Goal: Browse casually: Explore the website without a specific task or goal

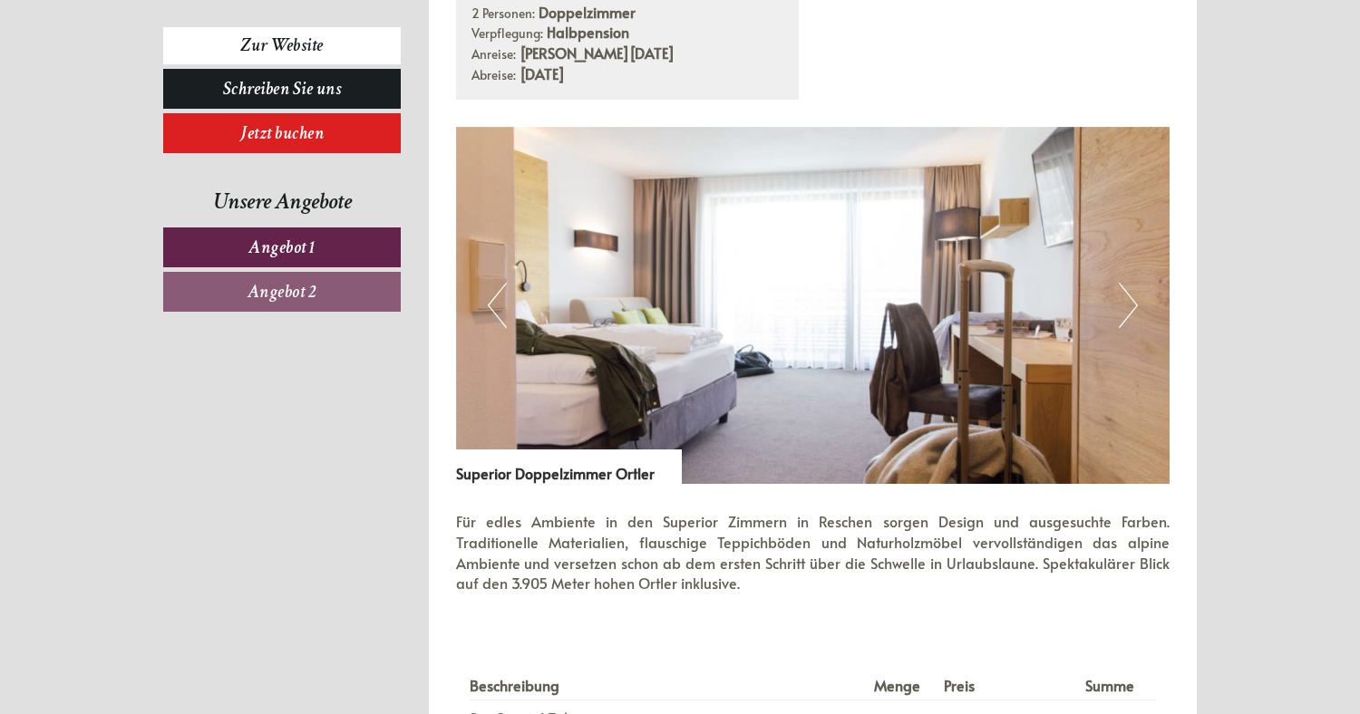
scroll to position [2266, 0]
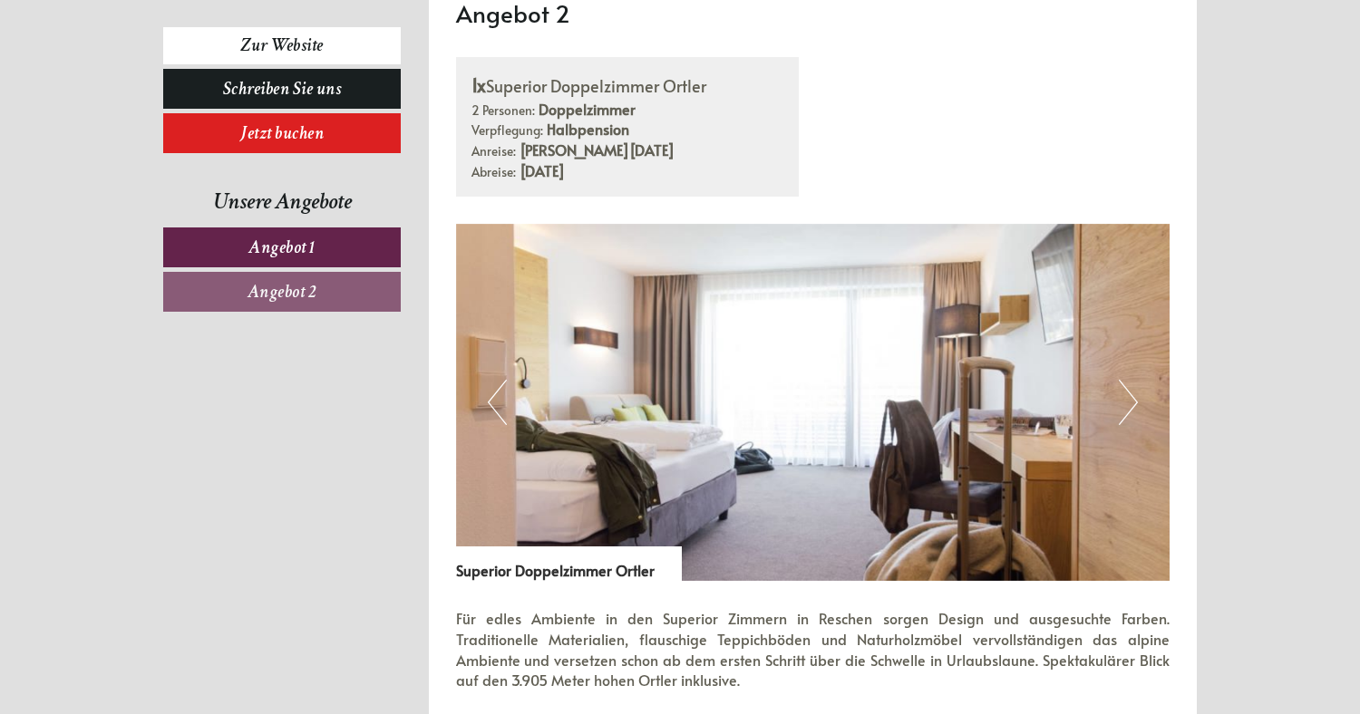
click at [1130, 399] on button "Next" at bounding box center [1128, 402] width 19 height 45
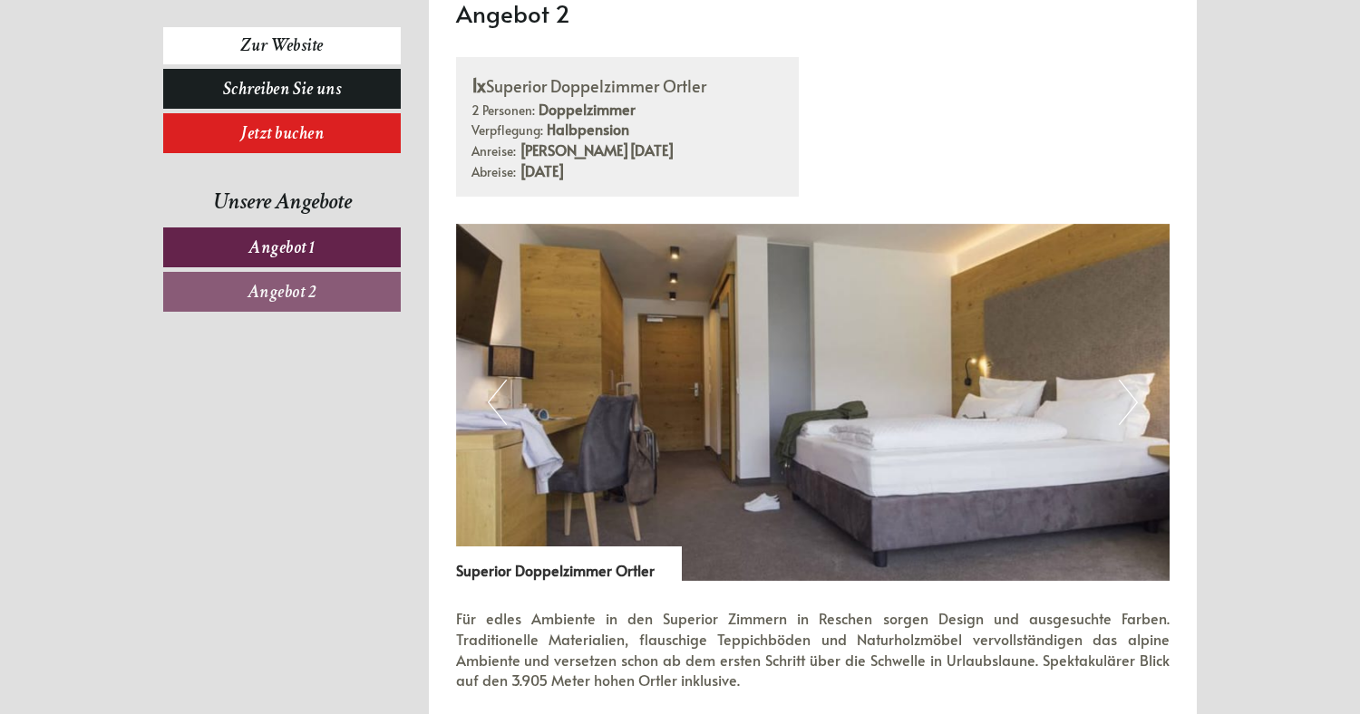
click at [1130, 399] on button "Next" at bounding box center [1128, 402] width 19 height 45
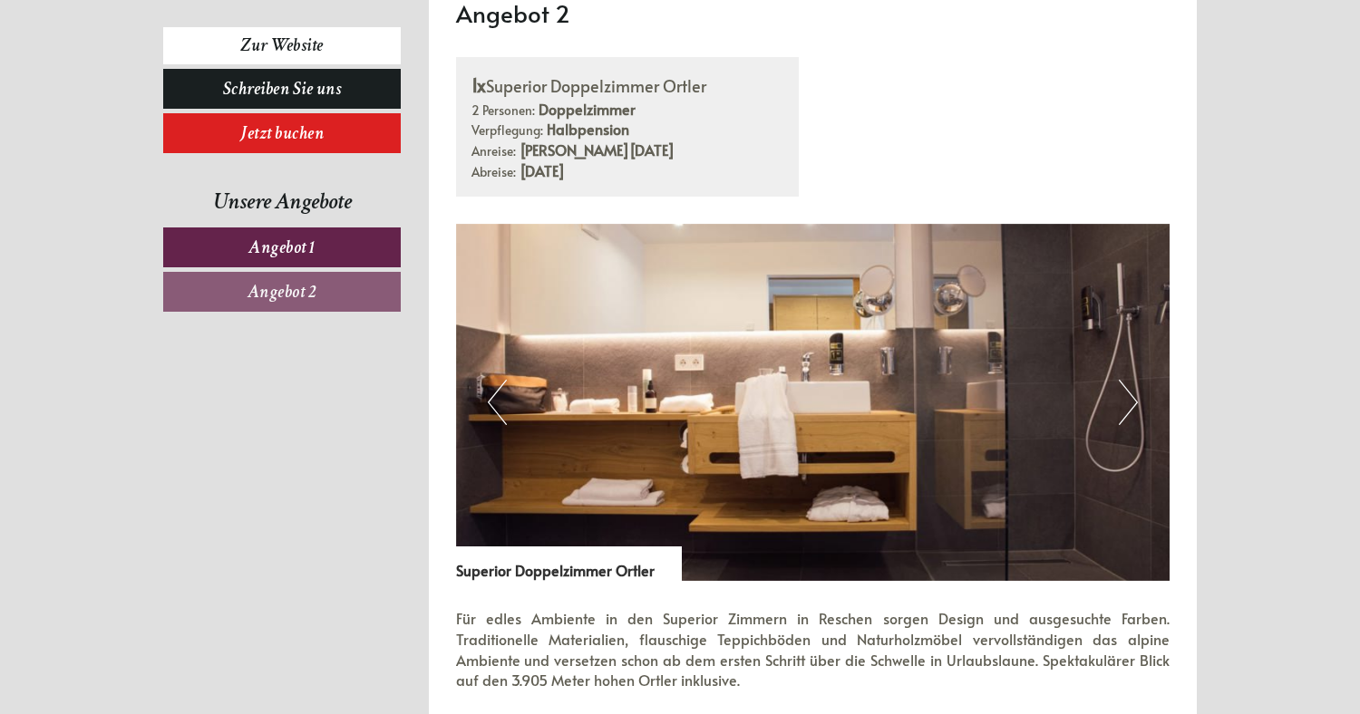
click at [1130, 399] on button "Next" at bounding box center [1128, 402] width 19 height 45
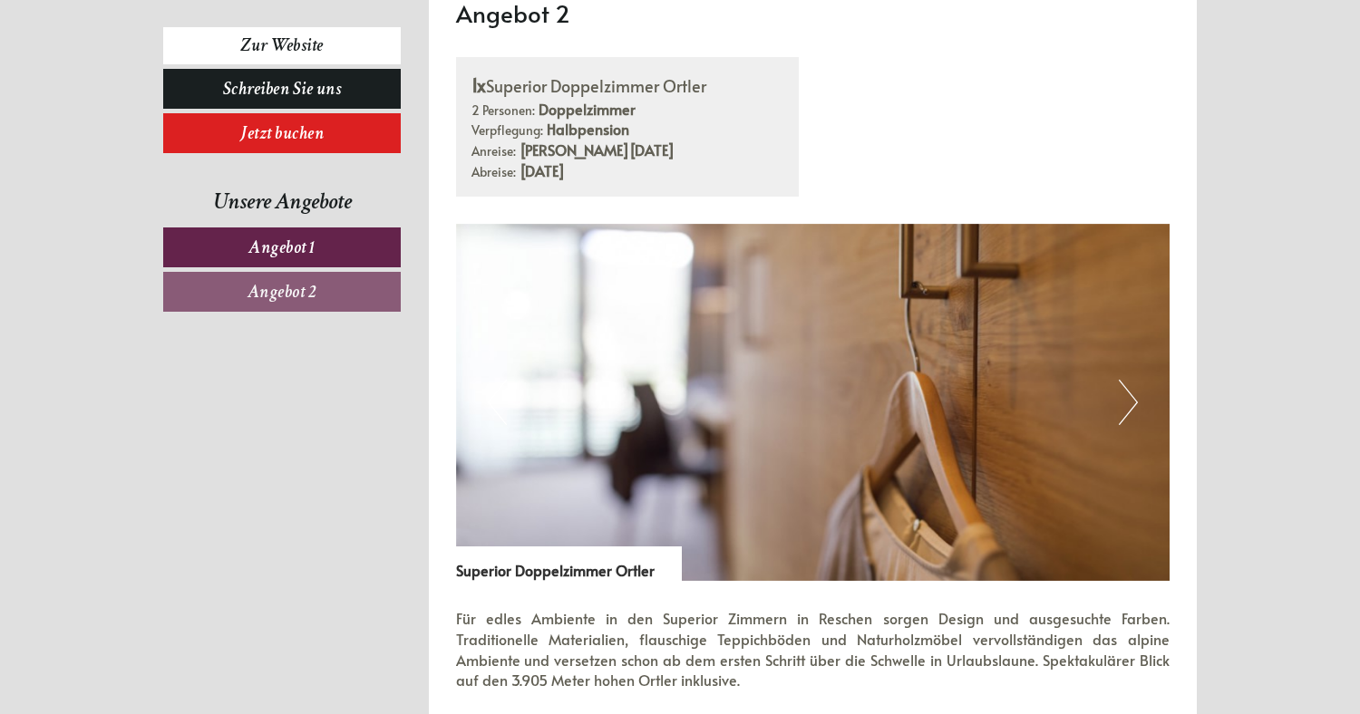
click at [1130, 399] on button "Next" at bounding box center [1128, 402] width 19 height 45
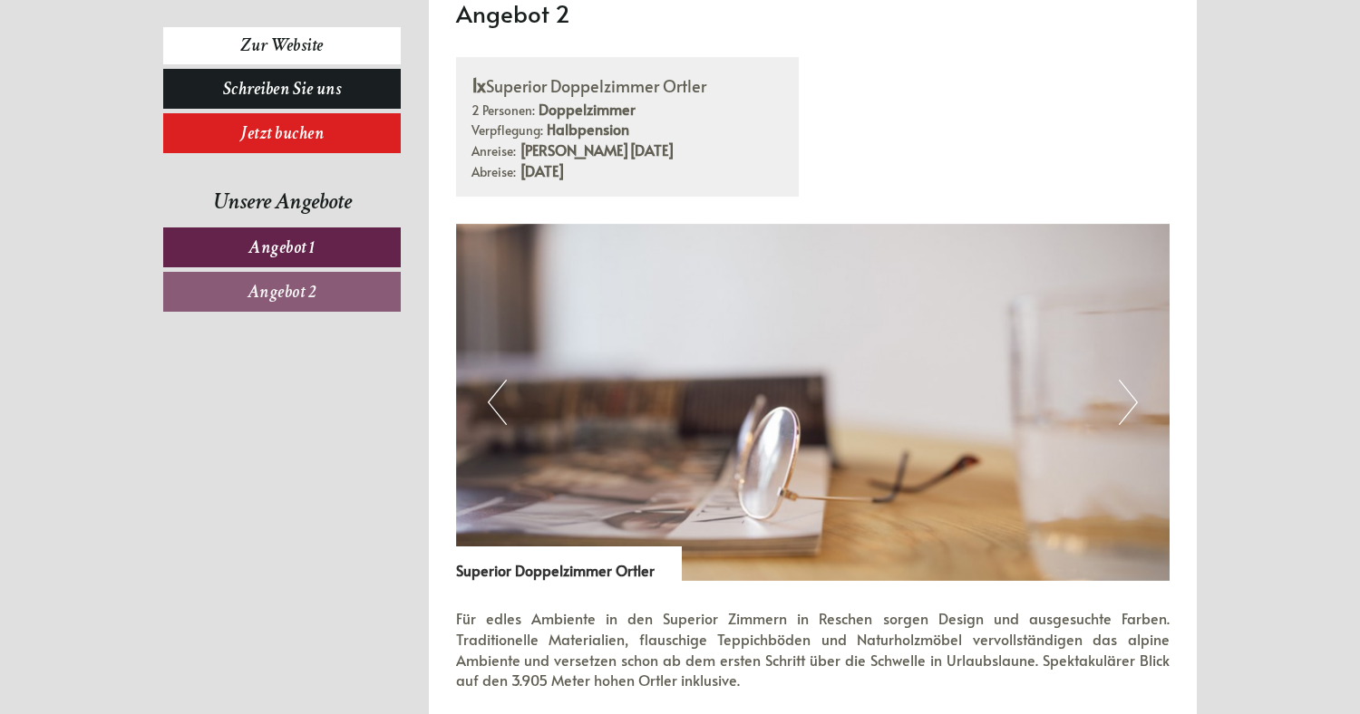
click at [1130, 399] on button "Next" at bounding box center [1128, 402] width 19 height 45
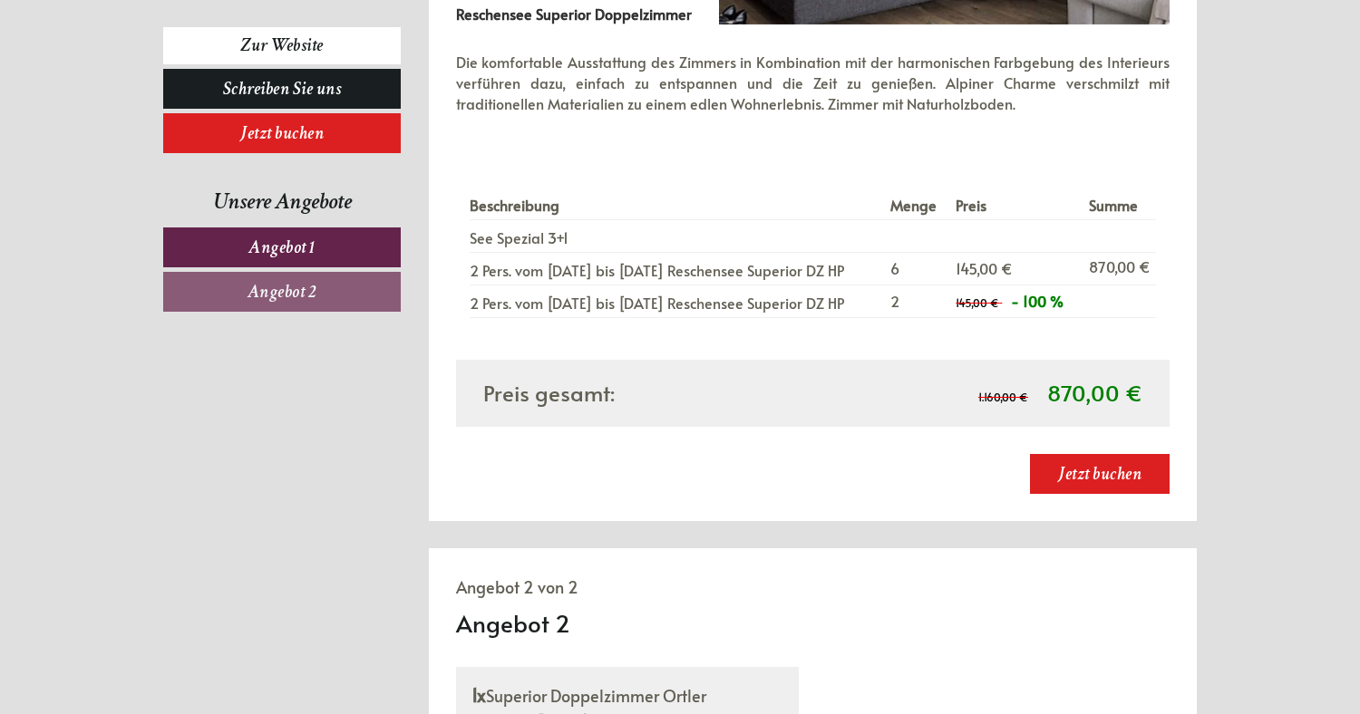
scroll to position [1360, 0]
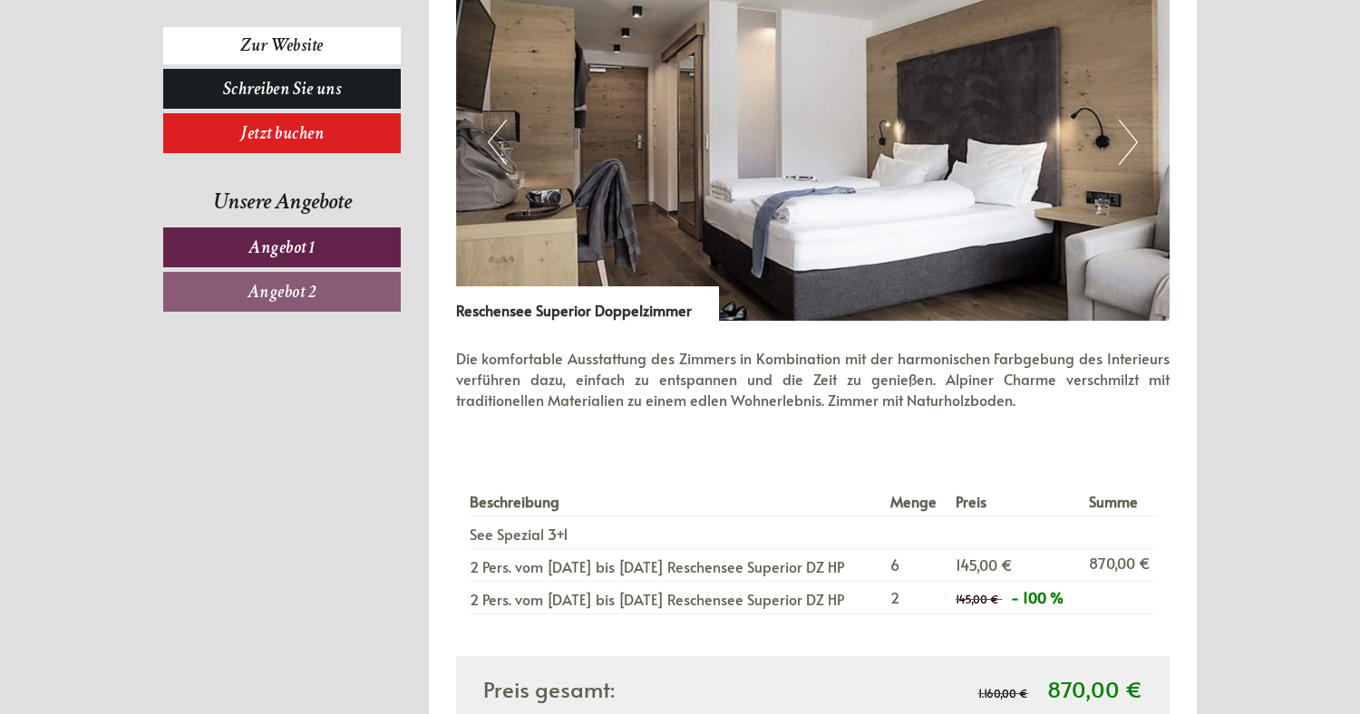
click at [1111, 149] on img at bounding box center [813, 142] width 714 height 357
click at [1124, 144] on button "Next" at bounding box center [1128, 142] width 19 height 45
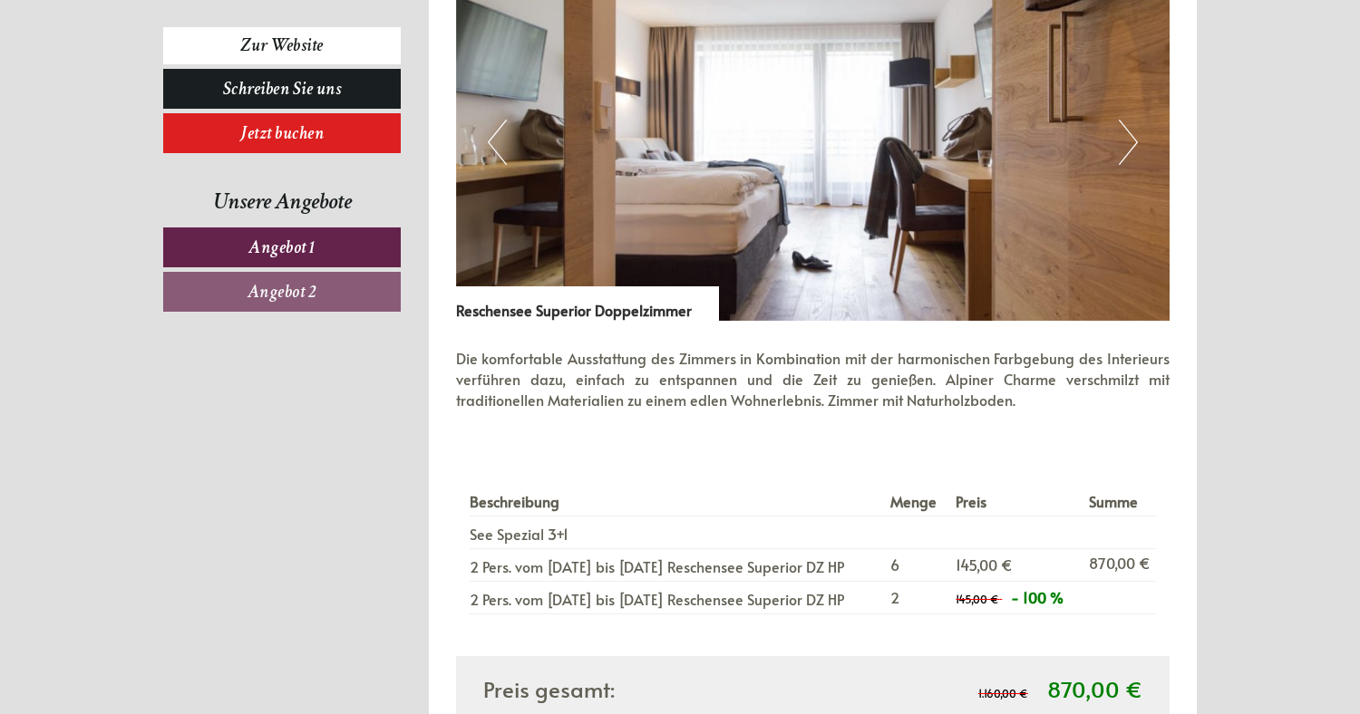
click at [1124, 144] on button "Next" at bounding box center [1128, 142] width 19 height 45
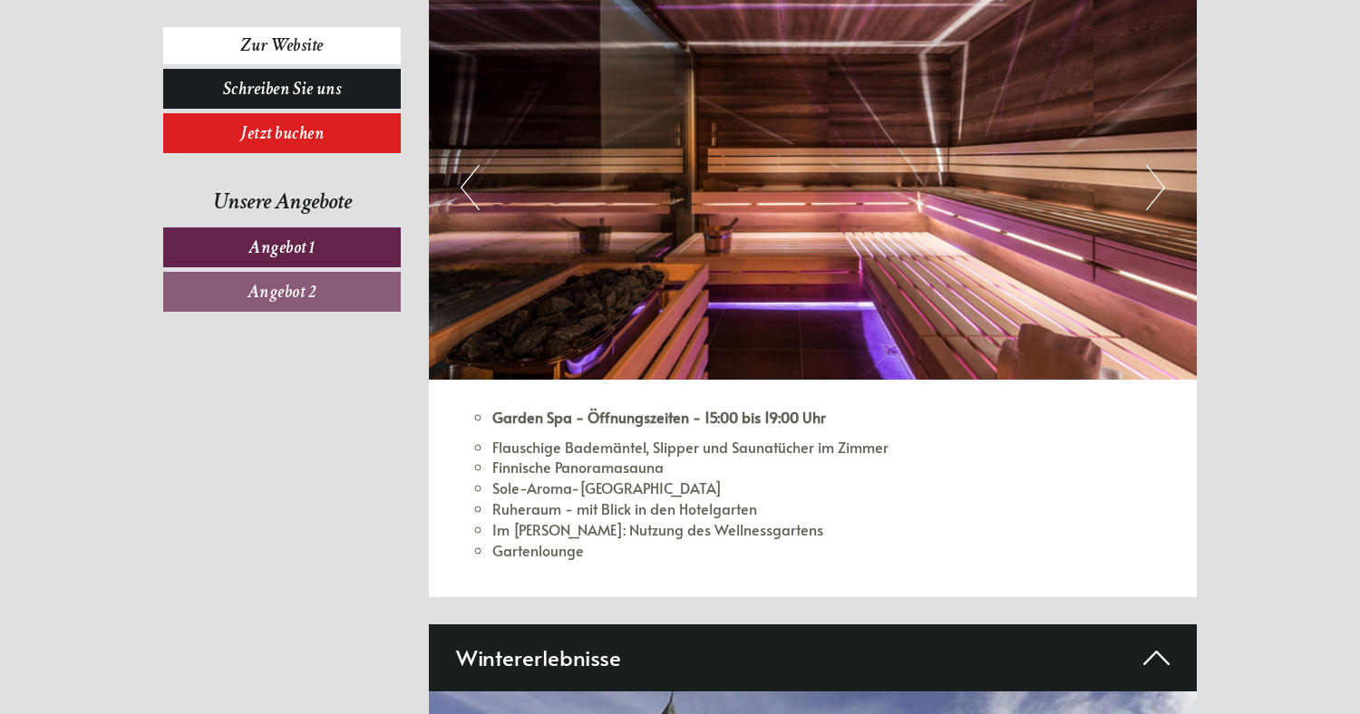
scroll to position [5530, 0]
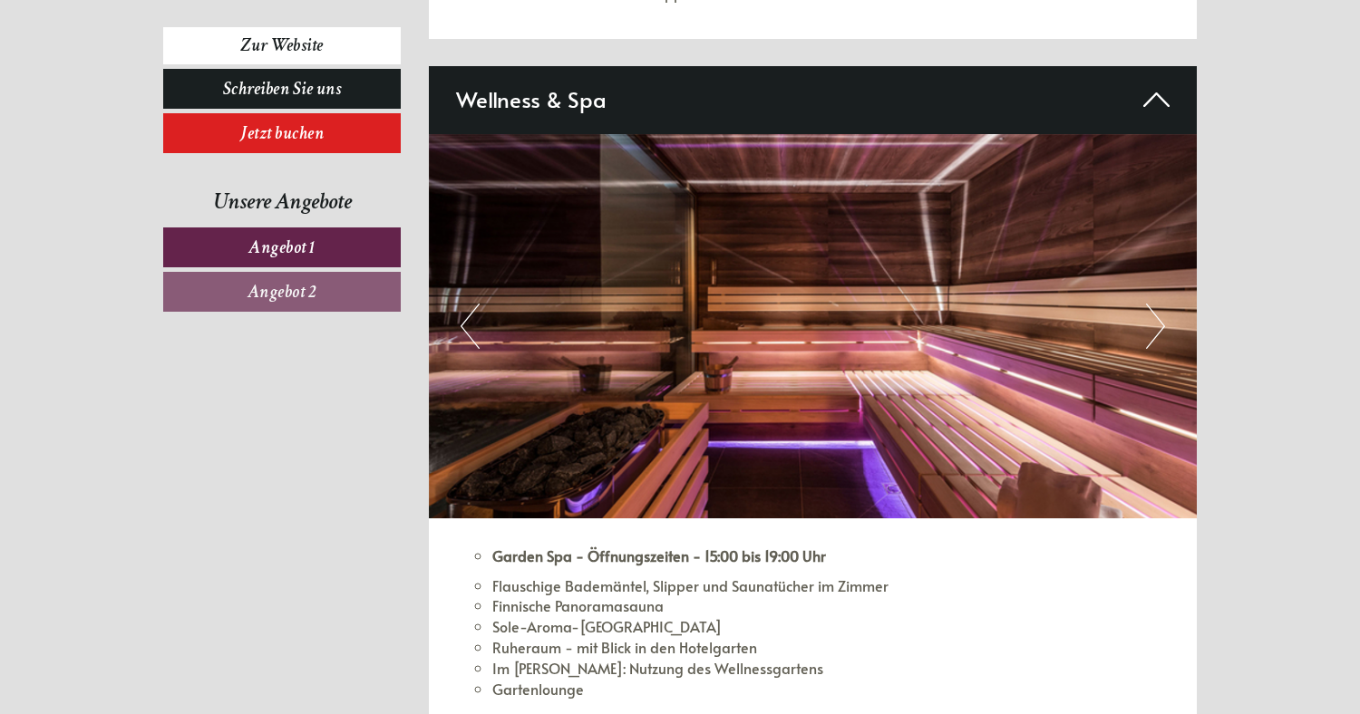
click at [1172, 335] on img at bounding box center [813, 326] width 769 height 384
click at [1149, 326] on button "Next" at bounding box center [1155, 326] width 19 height 45
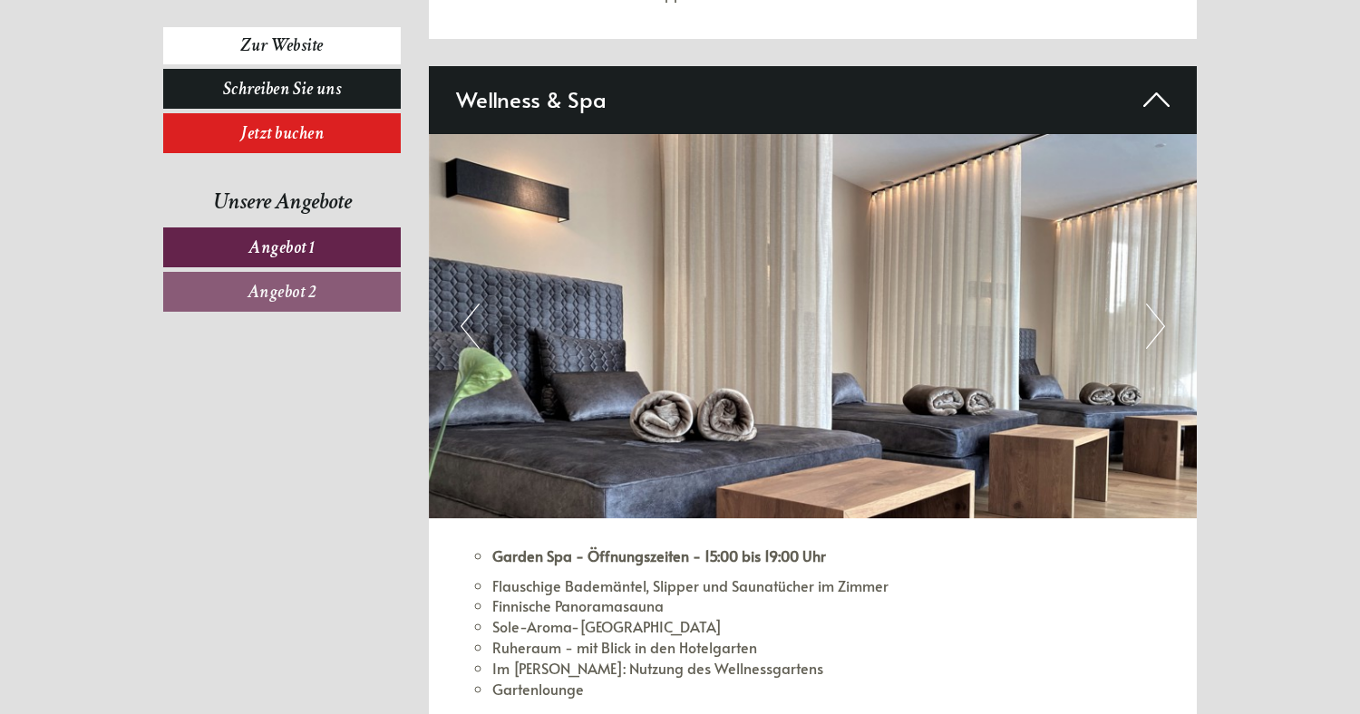
click at [1149, 326] on button "Next" at bounding box center [1155, 326] width 19 height 45
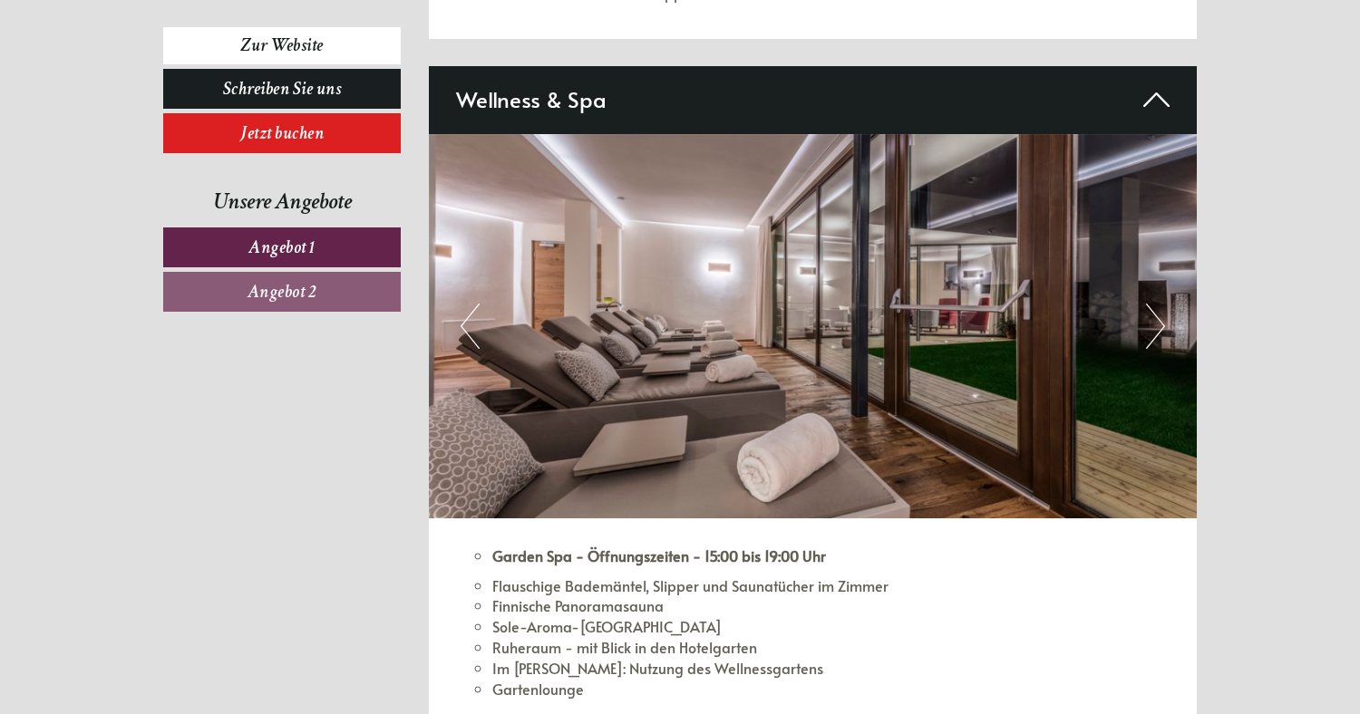
click at [1149, 326] on button "Next" at bounding box center [1155, 326] width 19 height 45
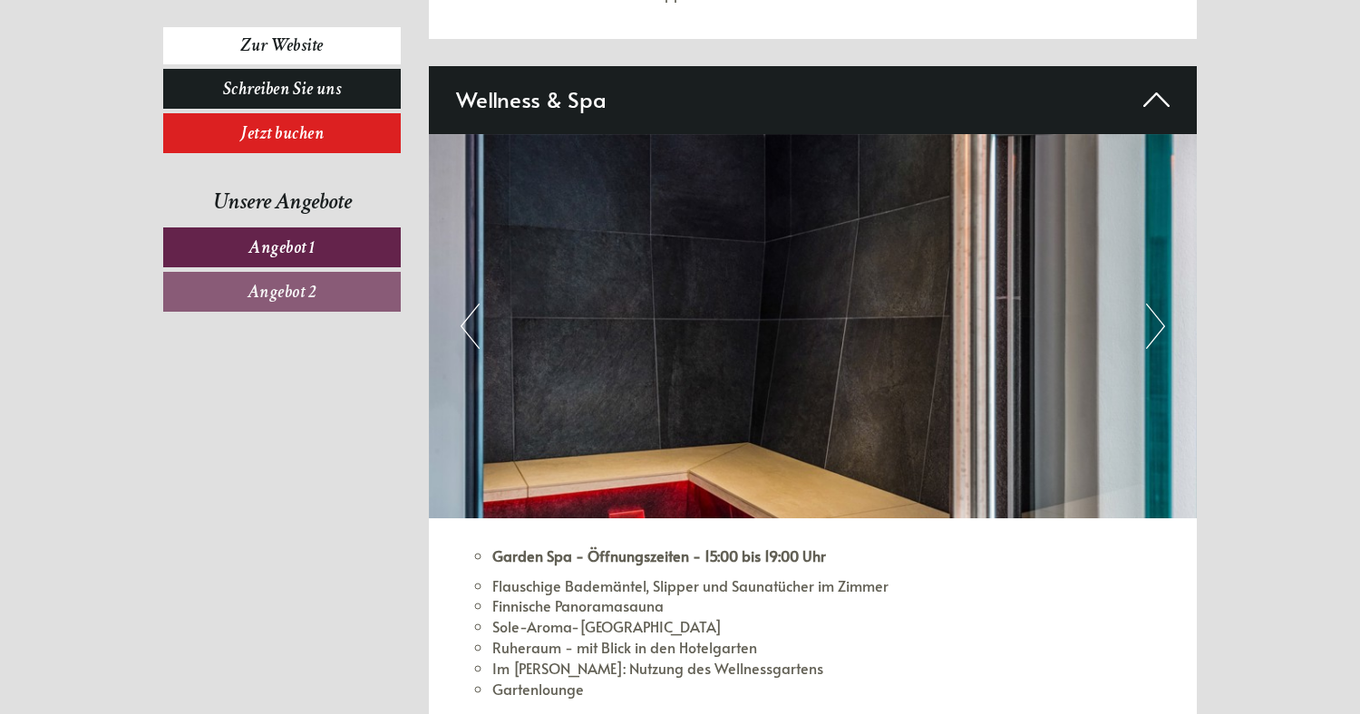
click at [1149, 326] on button "Next" at bounding box center [1155, 326] width 19 height 45
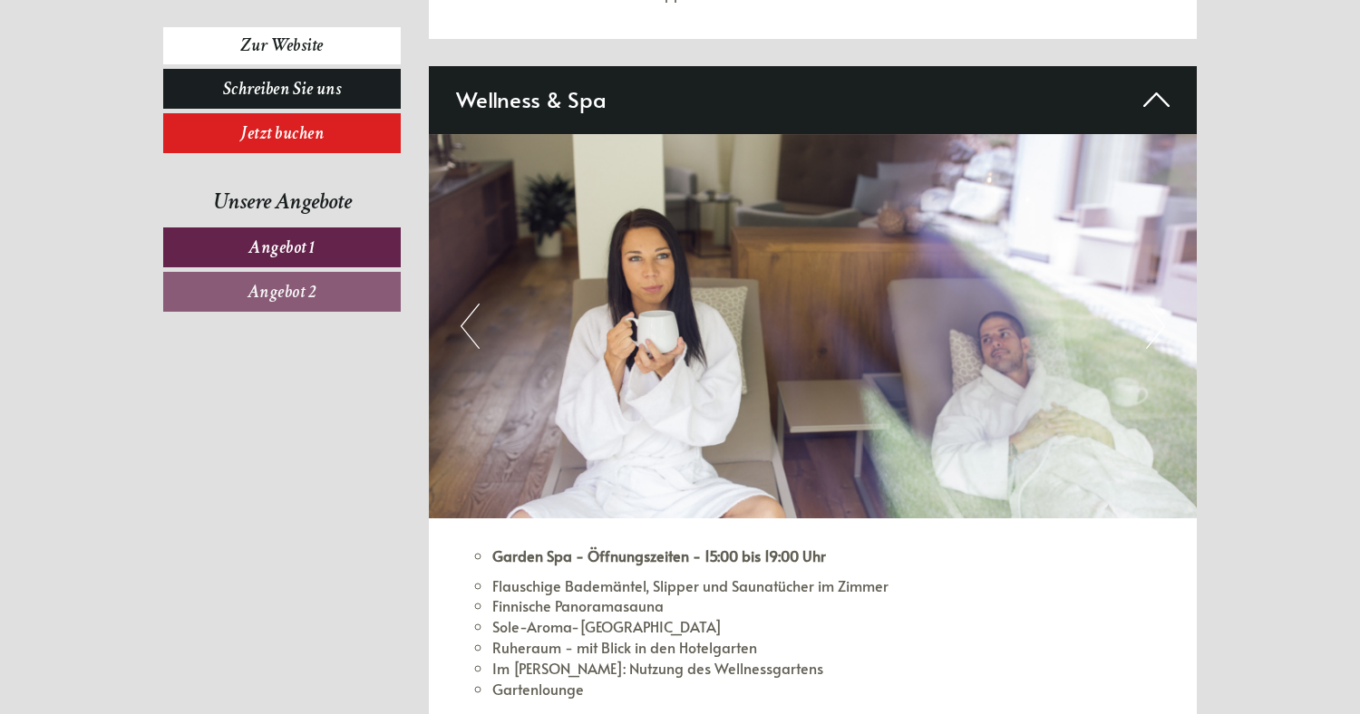
click at [1149, 326] on button "Next" at bounding box center [1155, 326] width 19 height 45
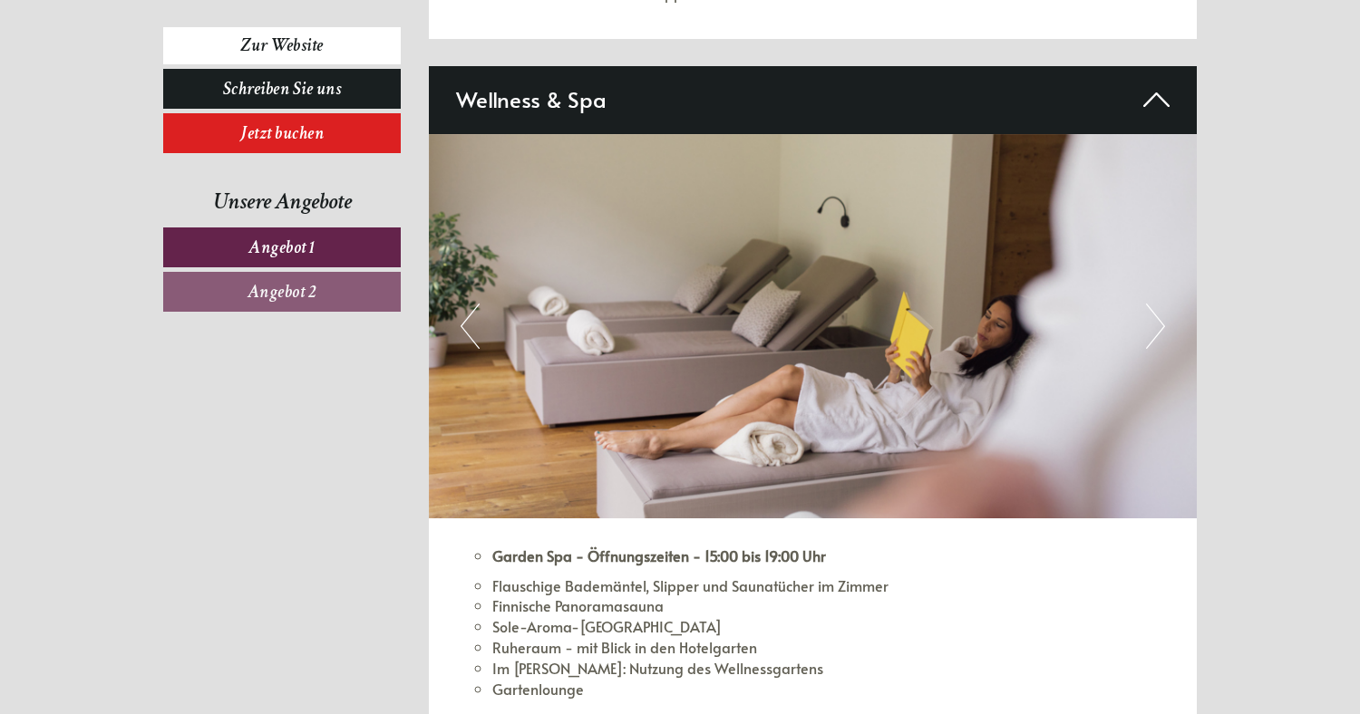
click at [1149, 326] on button "Next" at bounding box center [1155, 326] width 19 height 45
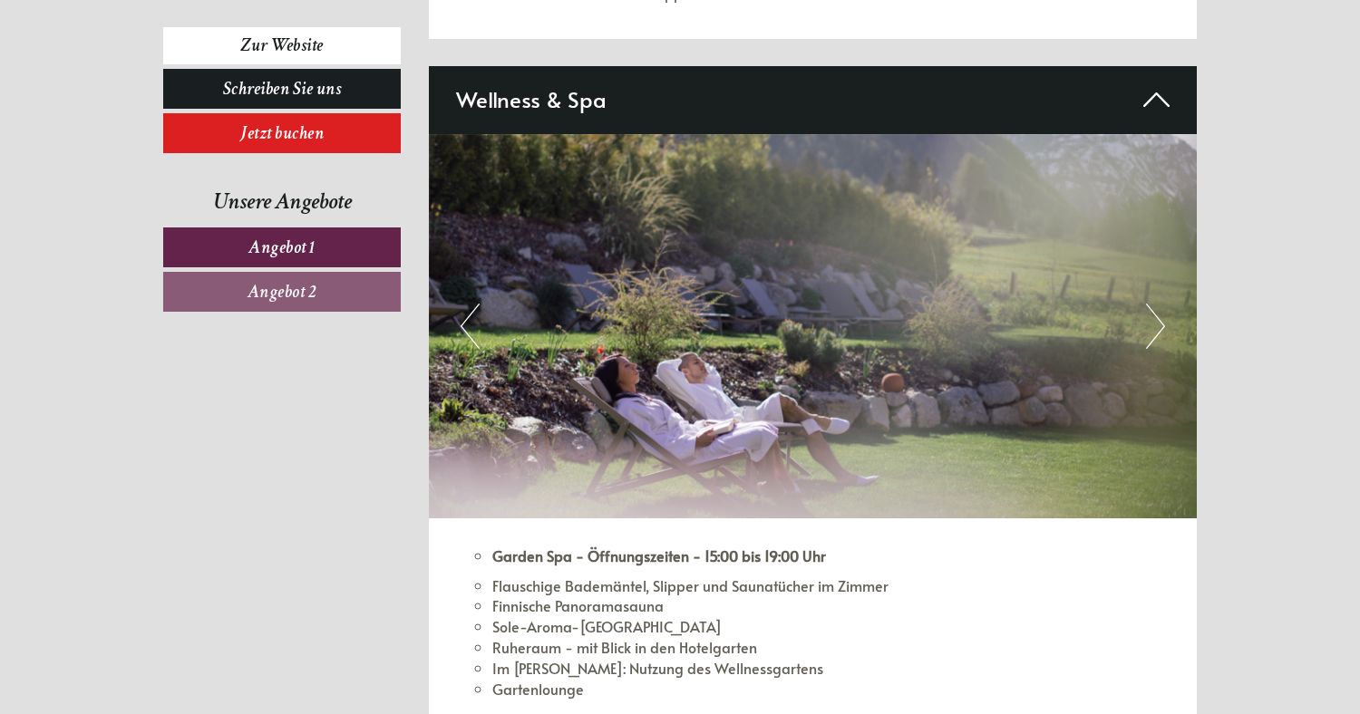
click at [1149, 326] on button "Next" at bounding box center [1155, 326] width 19 height 45
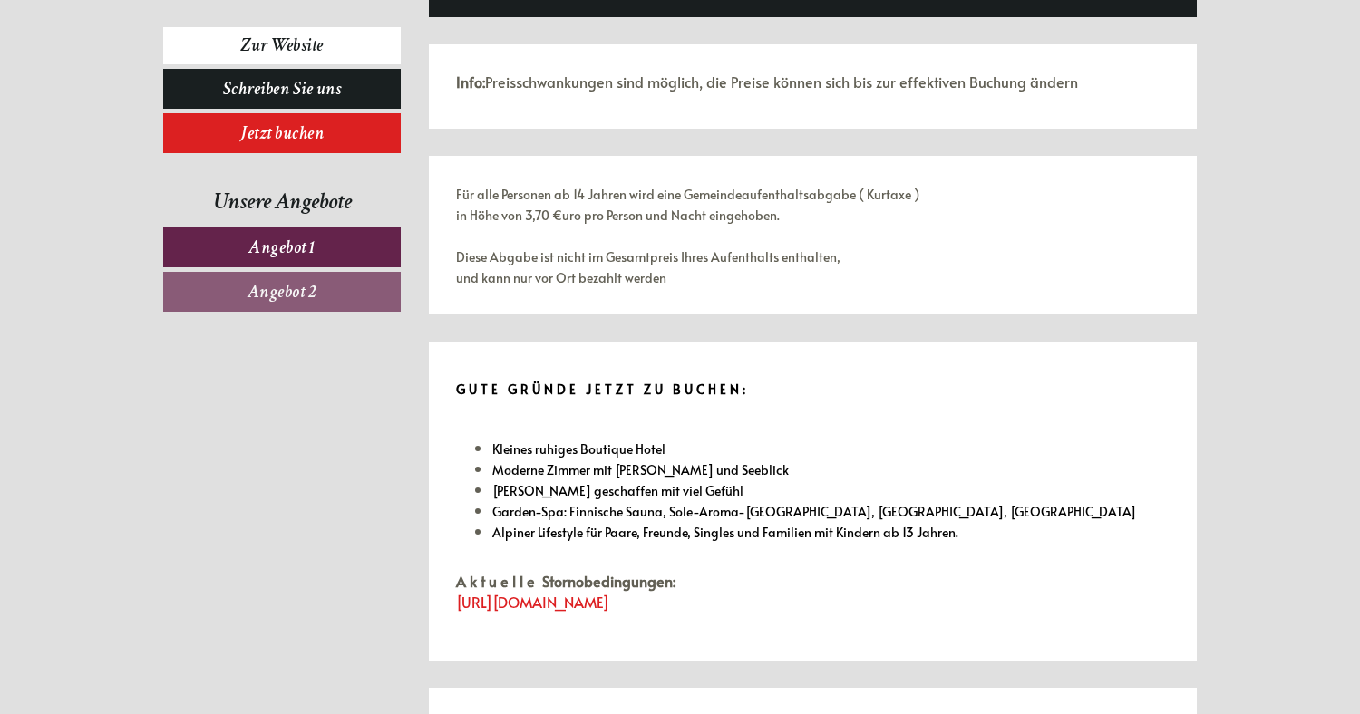
scroll to position [3082, 0]
